Goal: Task Accomplishment & Management: Complete application form

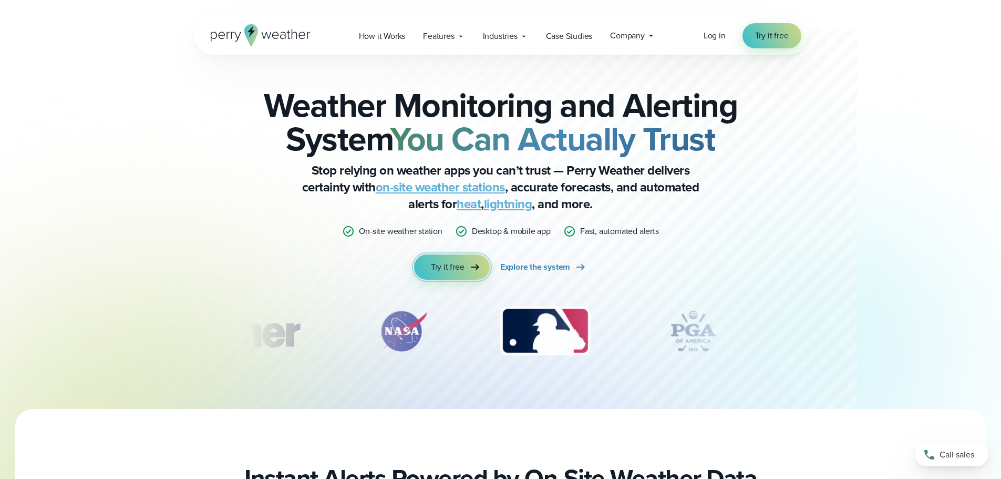
click at [460, 265] on span "Try it free" at bounding box center [448, 267] width 34 height 13
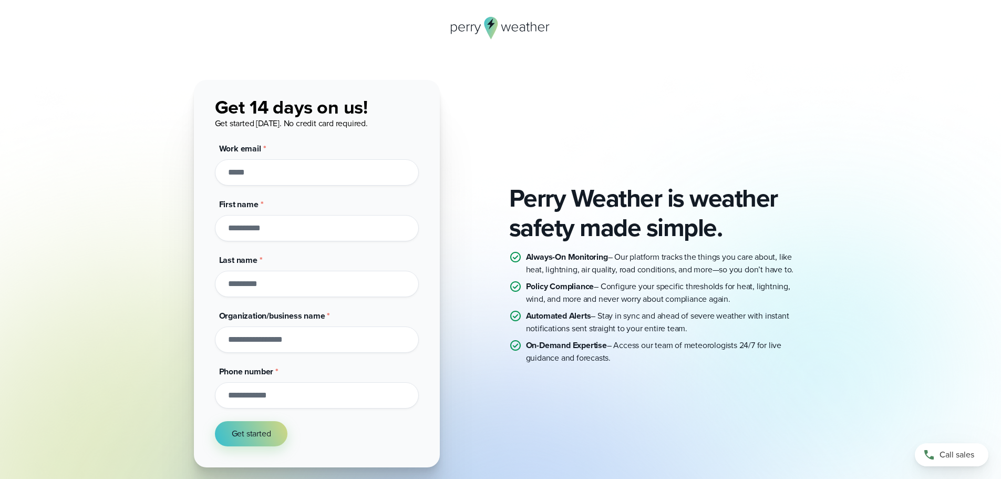
click at [261, 170] on input "Work email *" at bounding box center [317, 172] width 204 height 26
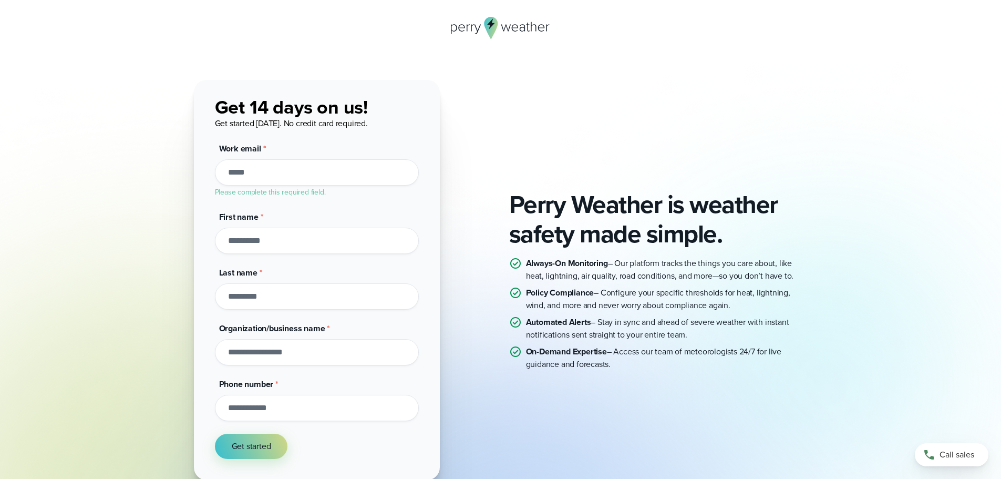
drag, startPoint x: 159, startPoint y: 12, endPoint x: 132, endPoint y: 55, distance: 50.0
click at [132, 55] on div "Perry Weather is weather safety made simple. Always-On Monitoring – Our platfor…" at bounding box center [500, 296] width 1001 height 593
